Goal: Task Accomplishment & Management: Complete application form

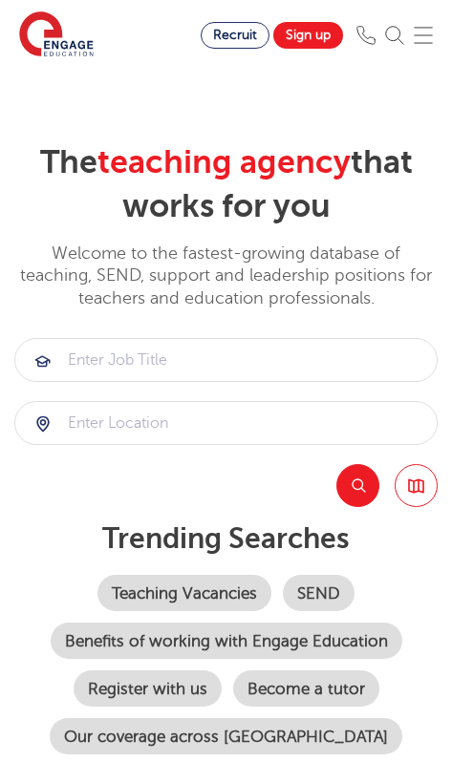
click at [401, 28] on img at bounding box center [394, 35] width 19 height 19
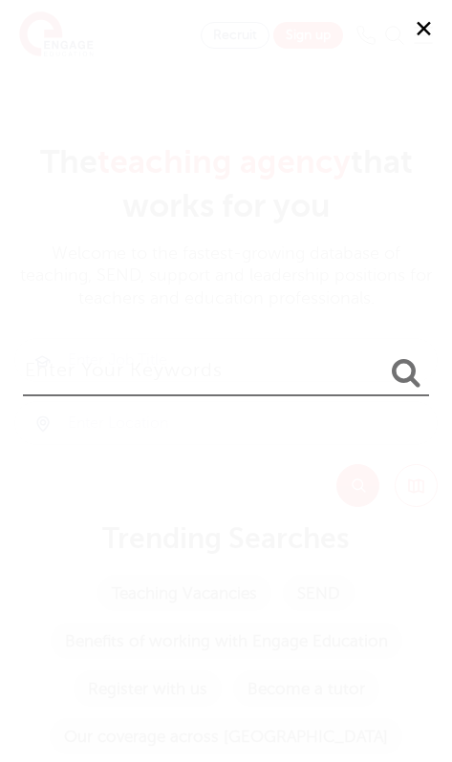
click at [417, 29] on button "✕" at bounding box center [423, 28] width 57 height 57
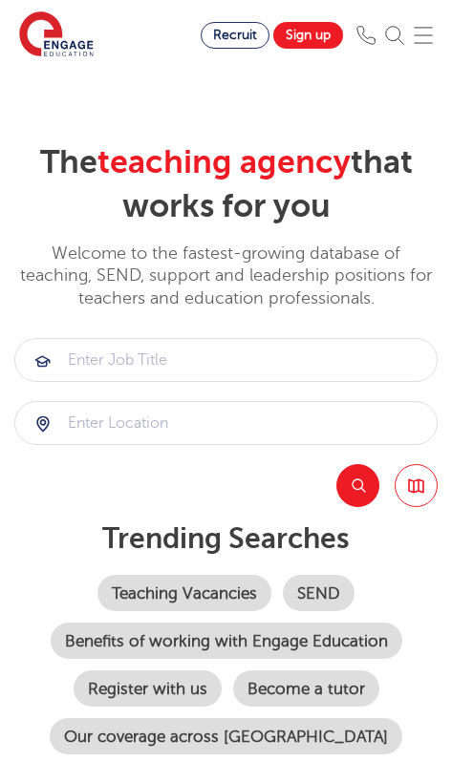
click at [402, 35] on img at bounding box center [394, 35] width 19 height 19
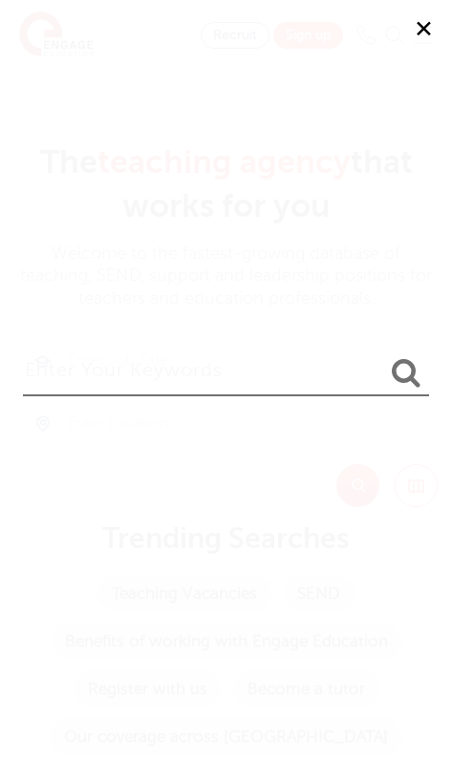
click at [417, 39] on button "✕" at bounding box center [423, 28] width 57 height 57
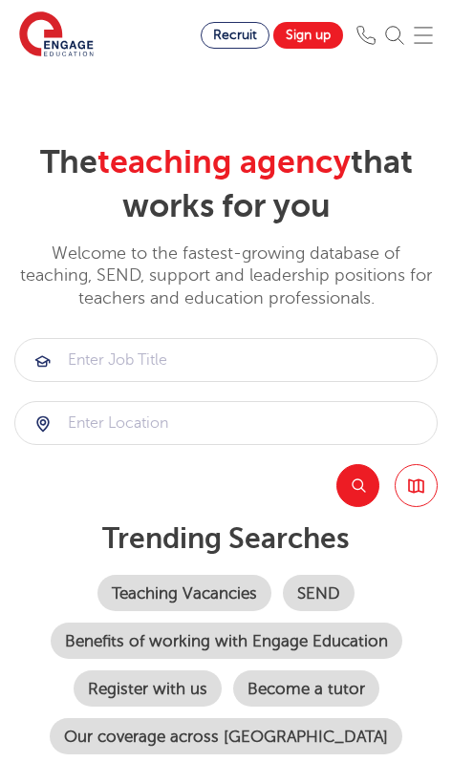
click at [314, 31] on link "Sign up" at bounding box center [308, 35] width 70 height 27
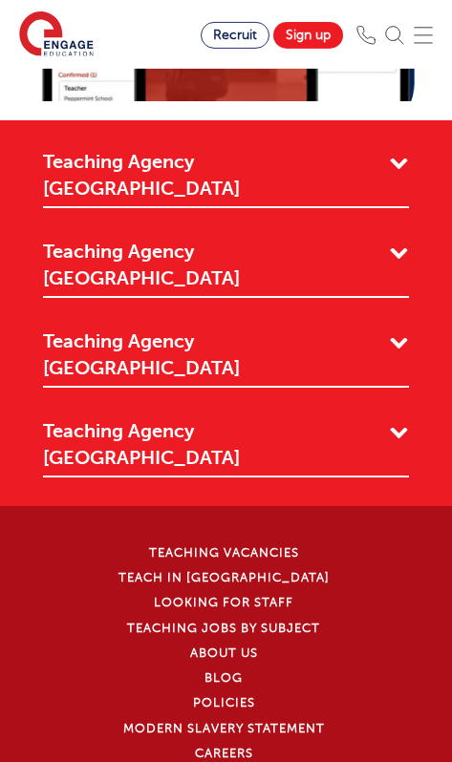
scroll to position [2775, 0]
